Goal: Task Accomplishment & Management: Manage account settings

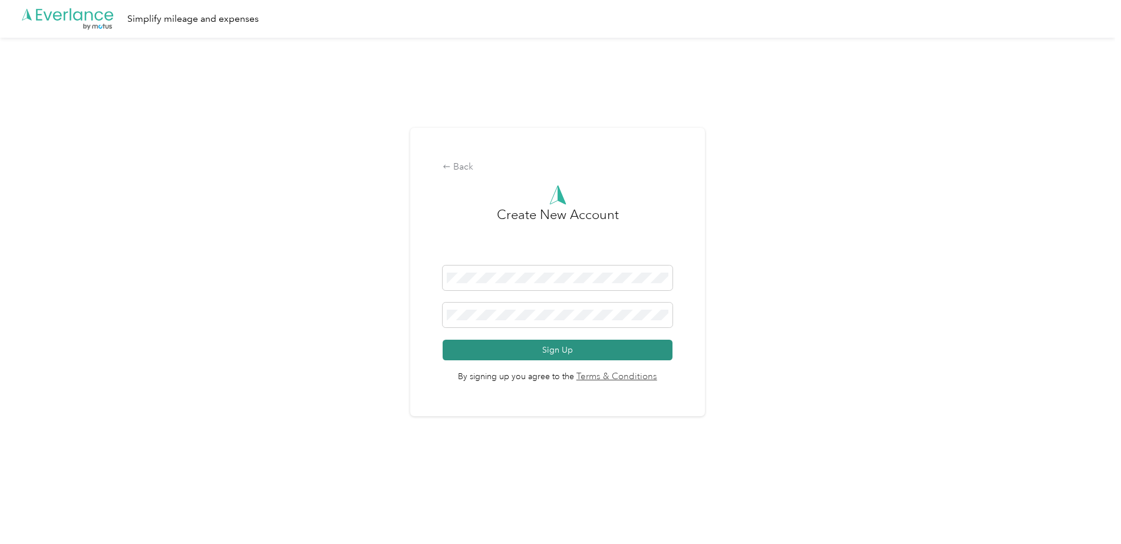
click at [544, 354] on button "Sign Up" at bounding box center [557, 350] width 229 height 21
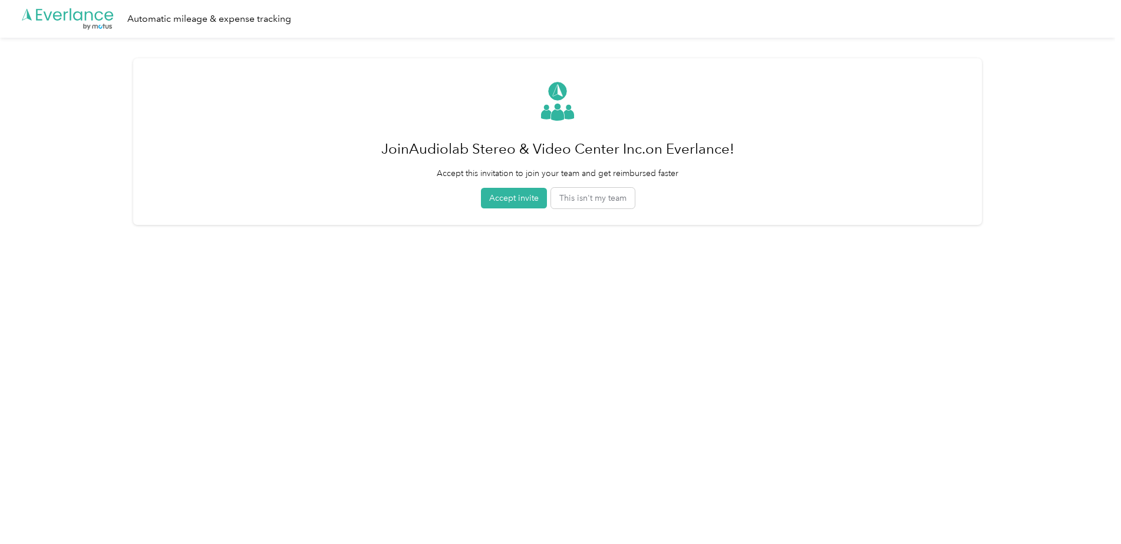
click at [516, 201] on button "Accept invite" at bounding box center [514, 198] width 66 height 21
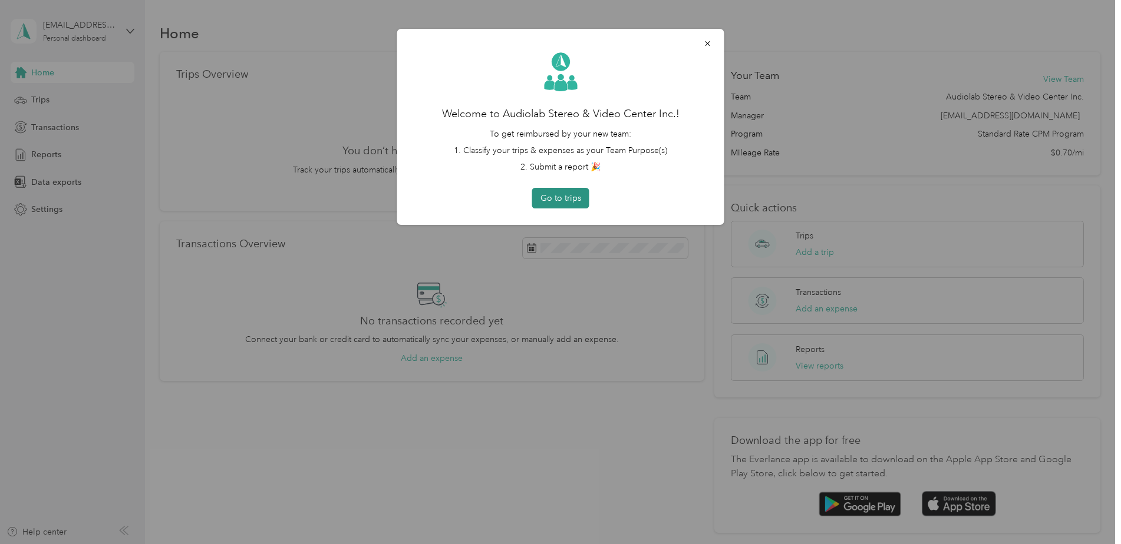
click at [552, 202] on button "Go to trips" at bounding box center [560, 198] width 57 height 21
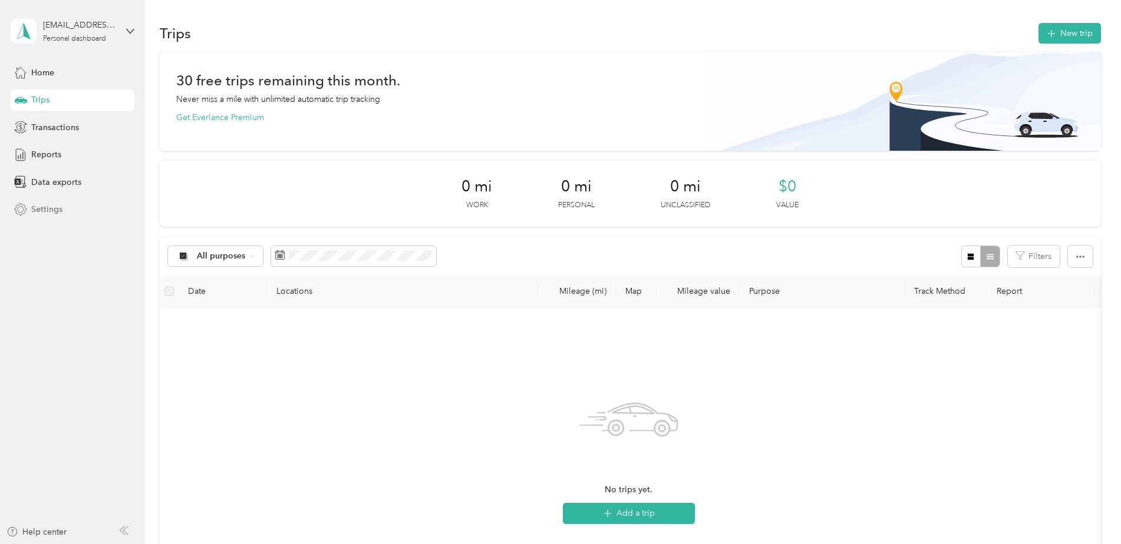
click at [46, 212] on span "Settings" at bounding box center [46, 209] width 31 height 12
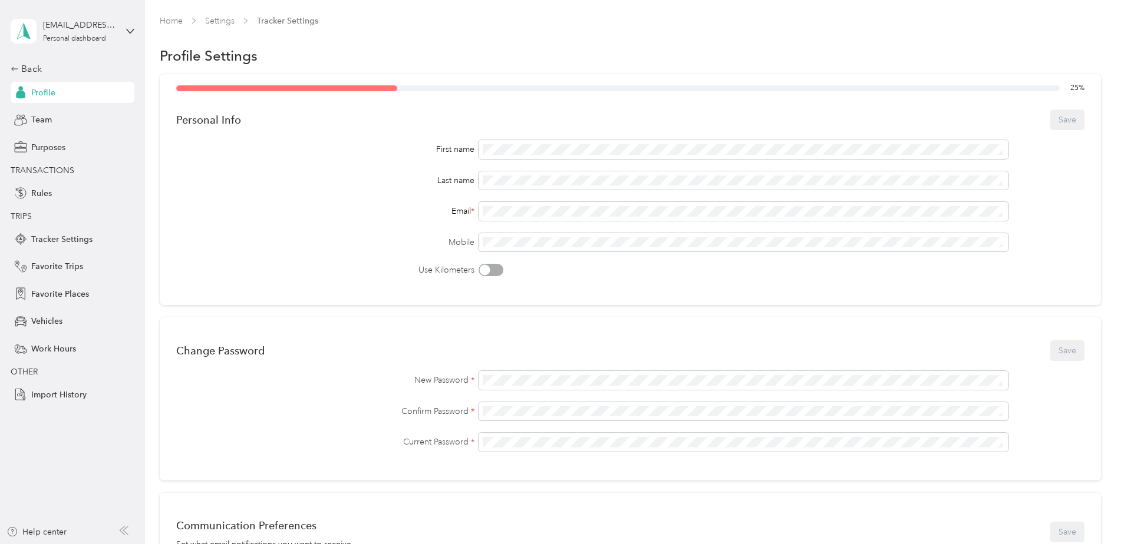
click at [49, 91] on span "Profile" at bounding box center [43, 93] width 24 height 12
click at [128, 32] on icon at bounding box center [130, 31] width 8 height 8
click at [61, 97] on div "Log out" at bounding box center [43, 95] width 45 height 12
